Goal: Information Seeking & Learning: Learn about a topic

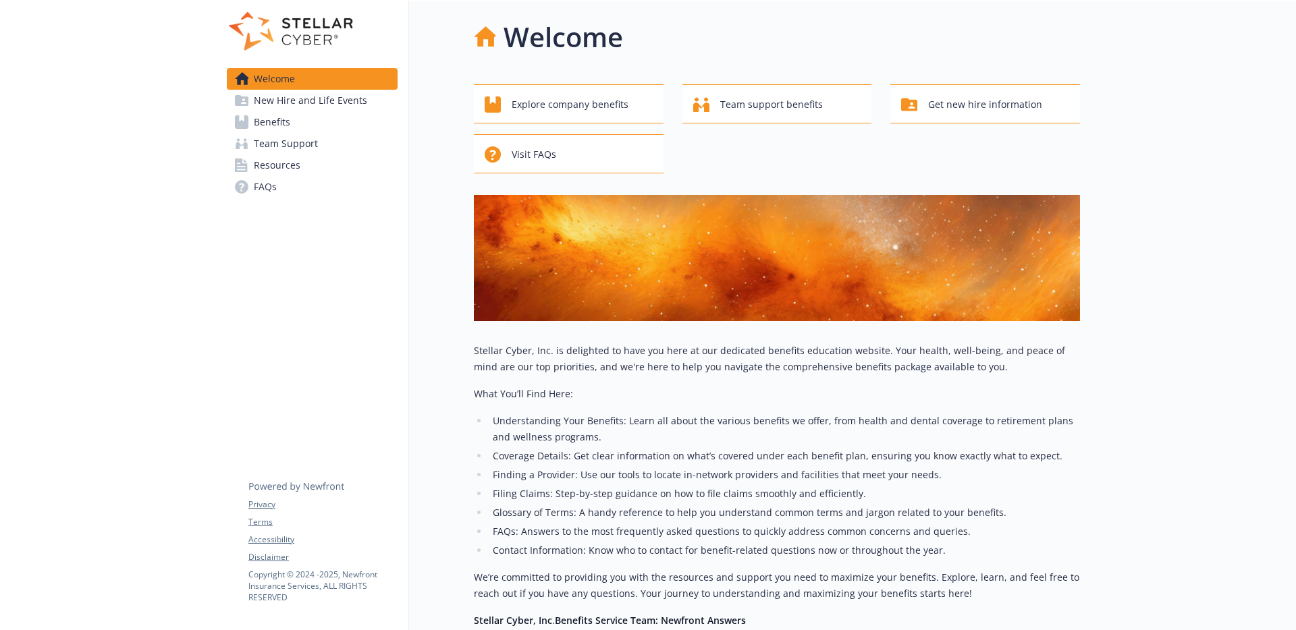
click at [321, 101] on span "New Hire and Life Events" at bounding box center [310, 101] width 113 height 22
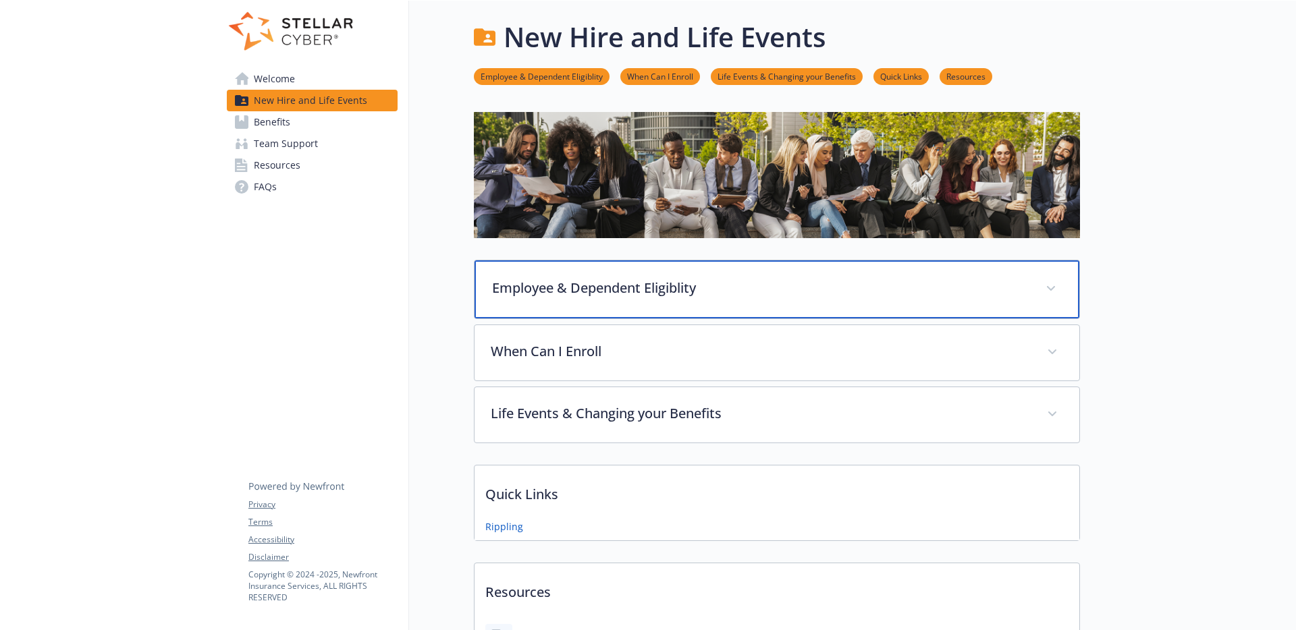
click at [759, 285] on p "Employee & Dependent Eligiblity" at bounding box center [760, 288] width 537 height 20
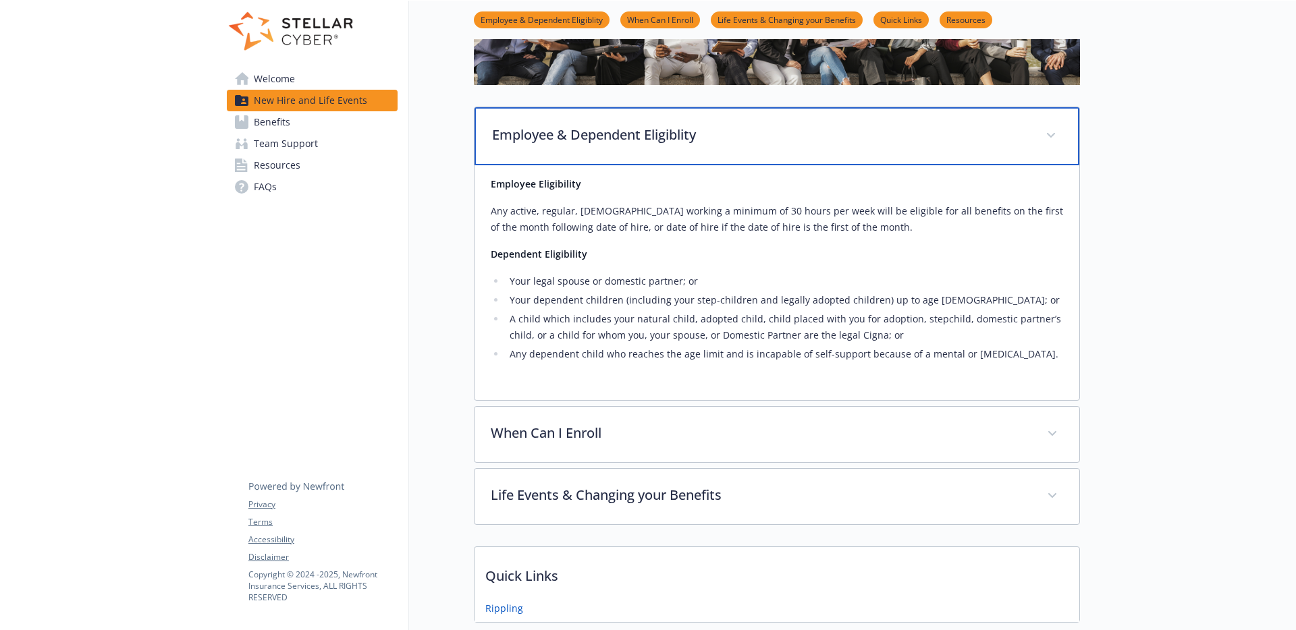
scroll to position [206, 0]
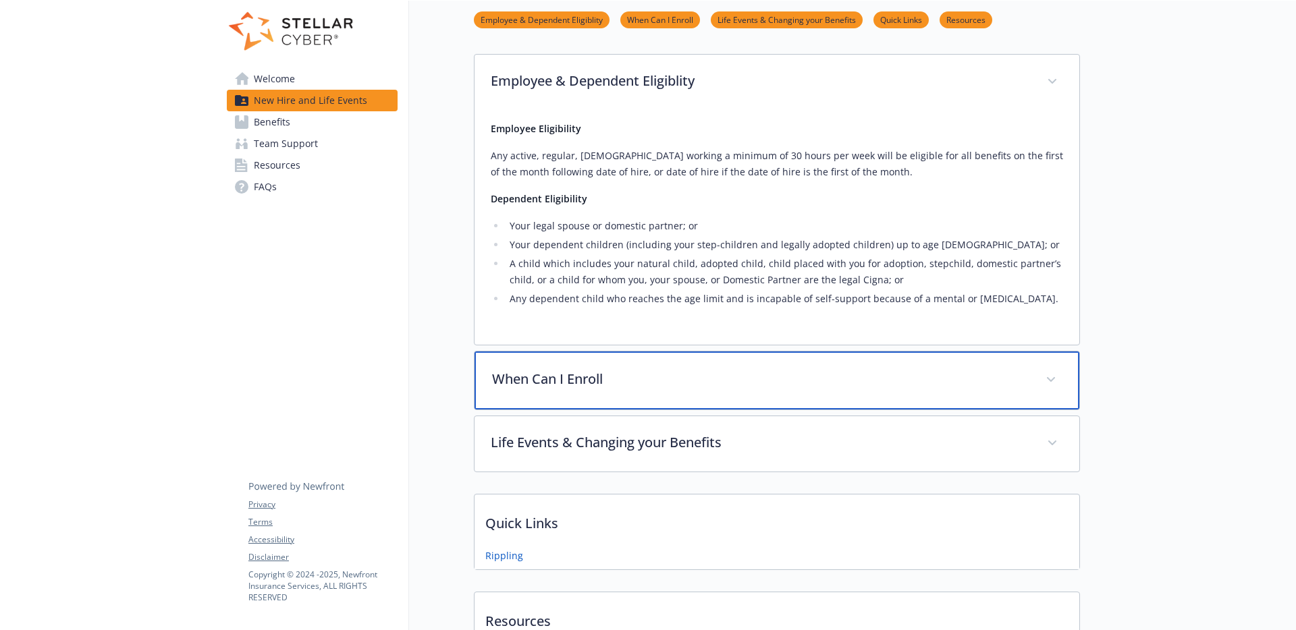
click at [577, 380] on p "When Can I Enroll" at bounding box center [760, 379] width 537 height 20
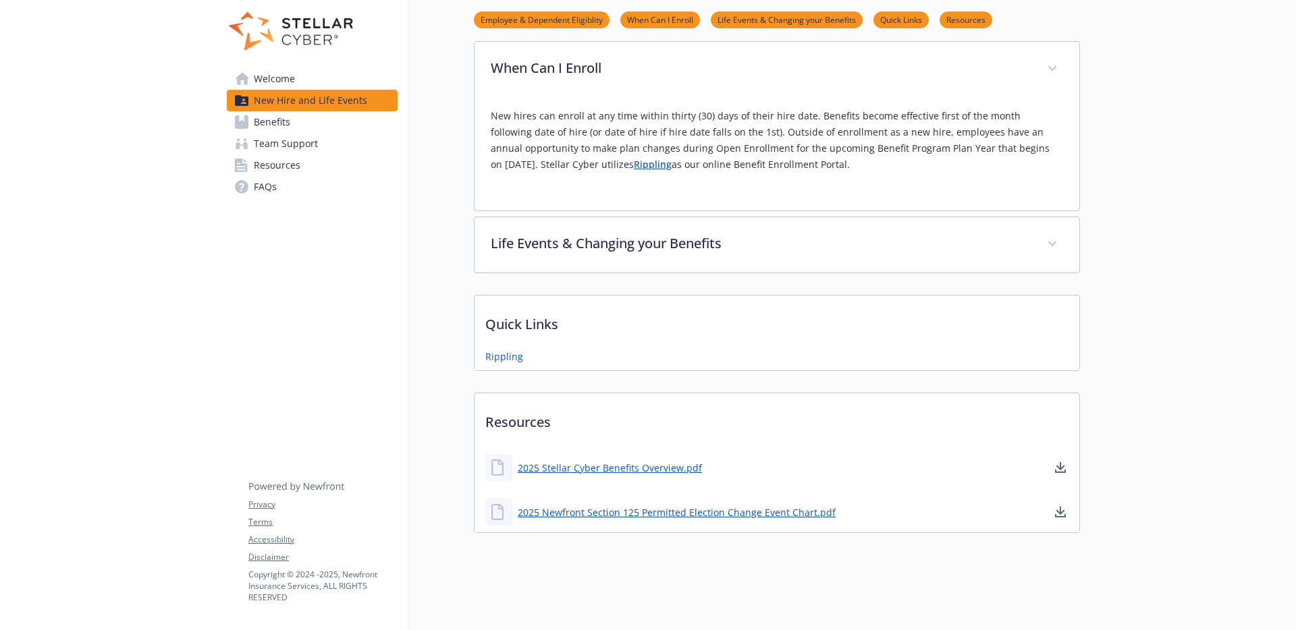
click at [588, 203] on div "Employee & Dependent Eligiblity Employee Eligibility Any active, regular, [DEMO…" at bounding box center [777, 8] width 606 height 529
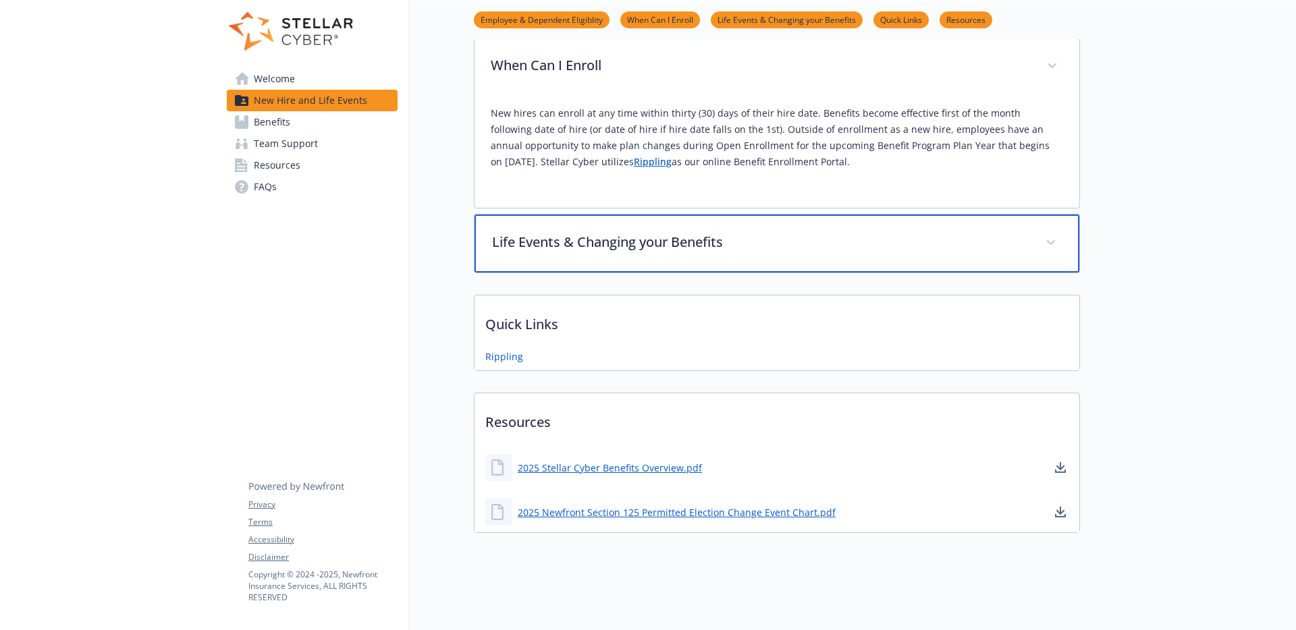
click at [587, 232] on p "Life Events & Changing your Benefits" at bounding box center [760, 242] width 537 height 20
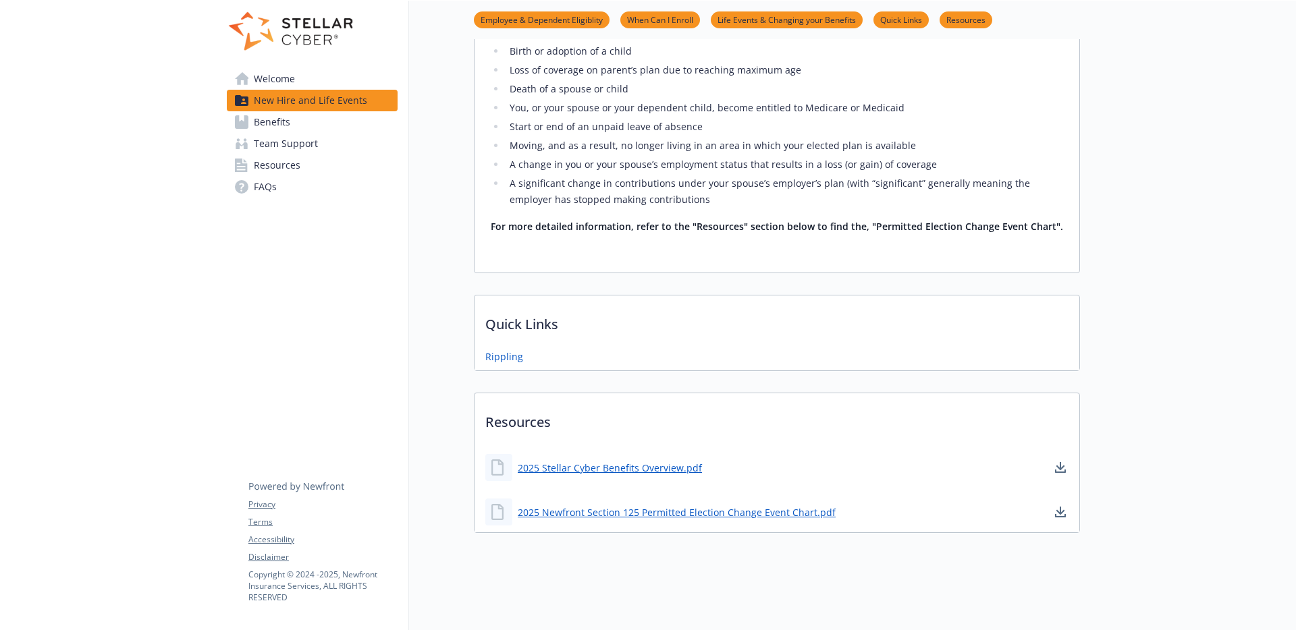
scroll to position [847, 0]
click at [286, 124] on span "Benefits" at bounding box center [272, 122] width 36 height 22
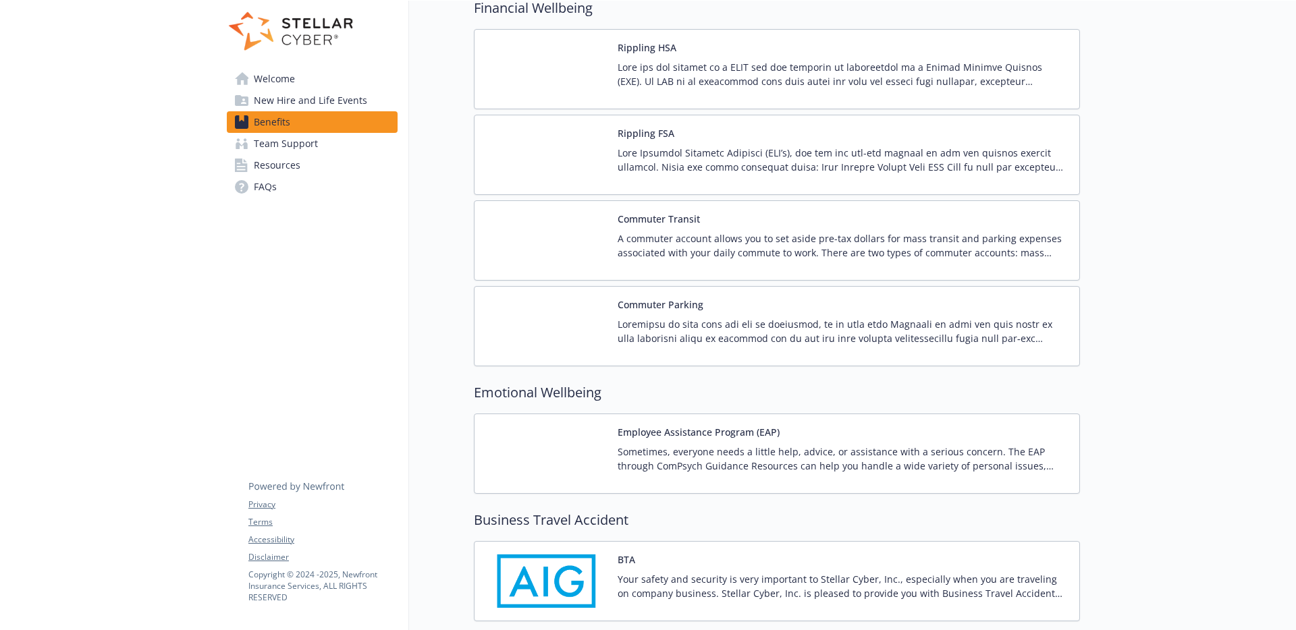
scroll to position [1339, 0]
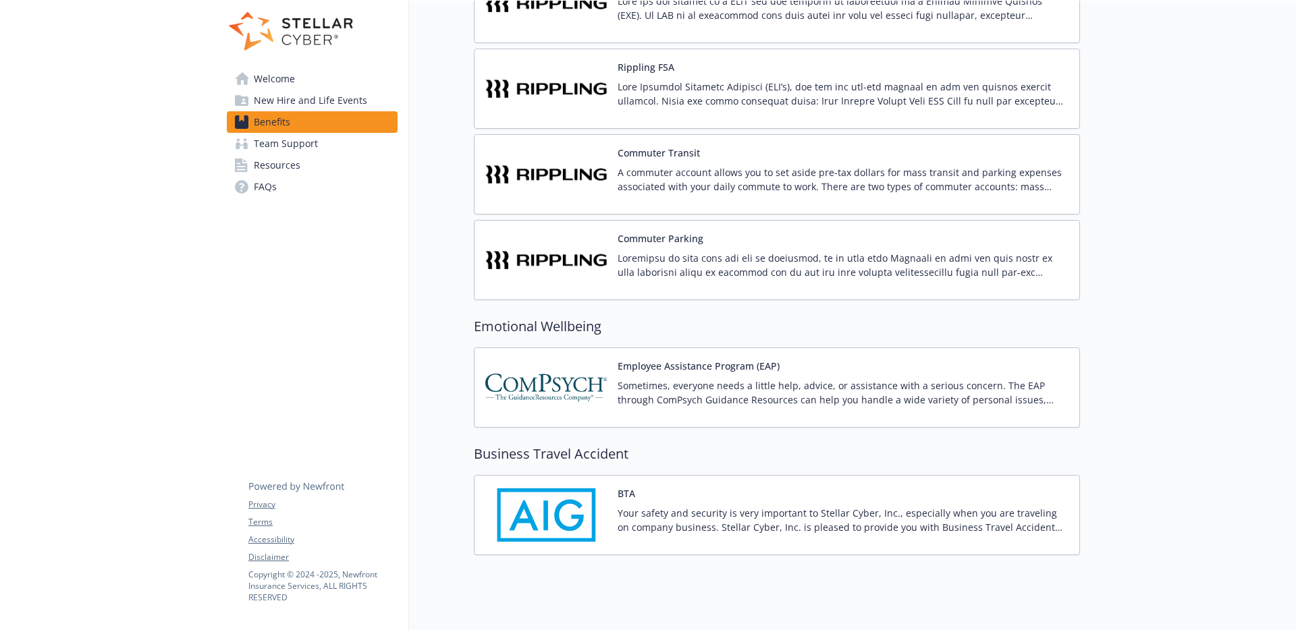
click at [866, 512] on p "Your safety and security is very important to Stellar Cyber, Inc., especially w…" at bounding box center [843, 520] width 451 height 28
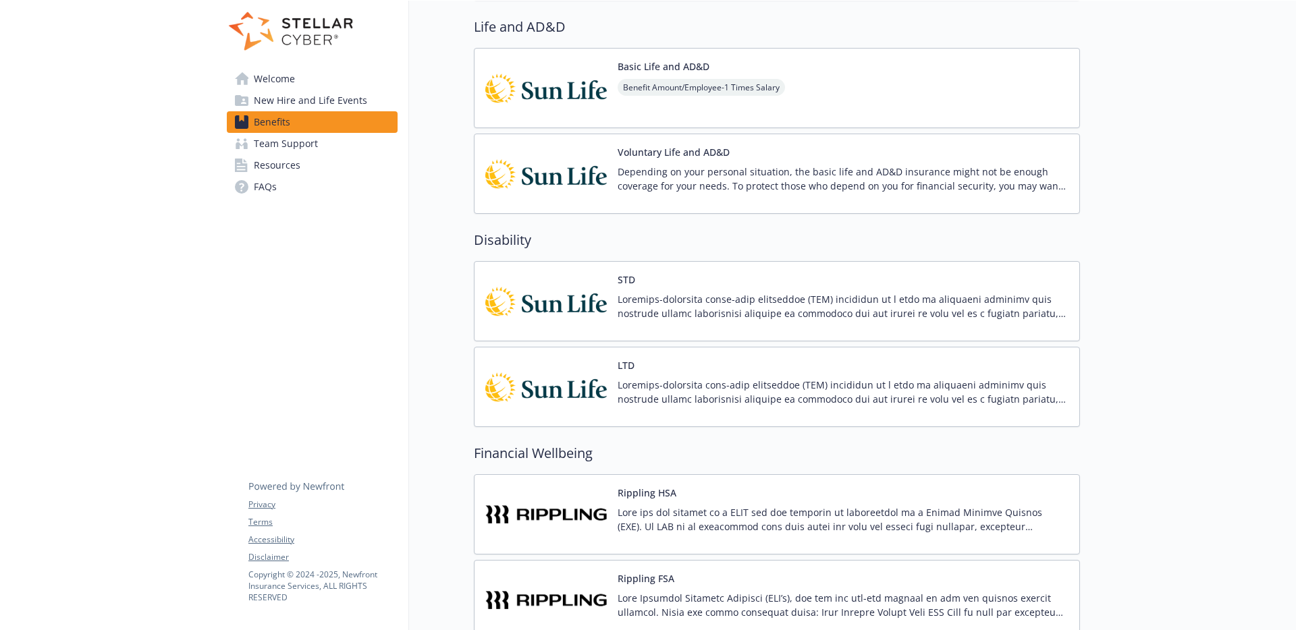
click at [264, 80] on span "Welcome" at bounding box center [274, 79] width 41 height 22
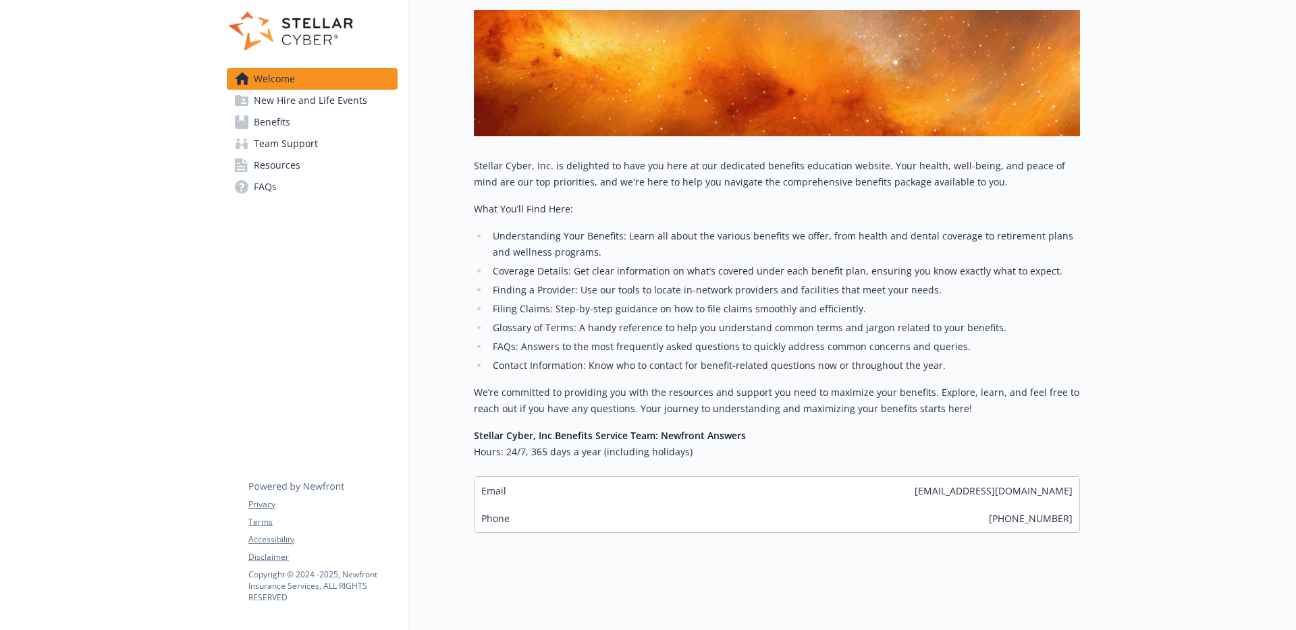
scroll to position [195, 0]
click at [312, 26] on img at bounding box center [291, 31] width 128 height 40
